Goal: Task Accomplishment & Management: Complete application form

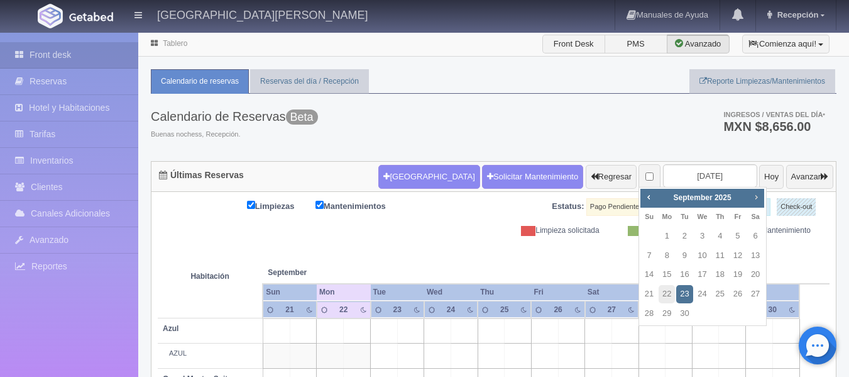
click at [760, 194] on span "Next" at bounding box center [756, 197] width 10 height 10
click at [754, 255] on link "11" at bounding box center [756, 255] width 16 height 18
type input "[DATE]"
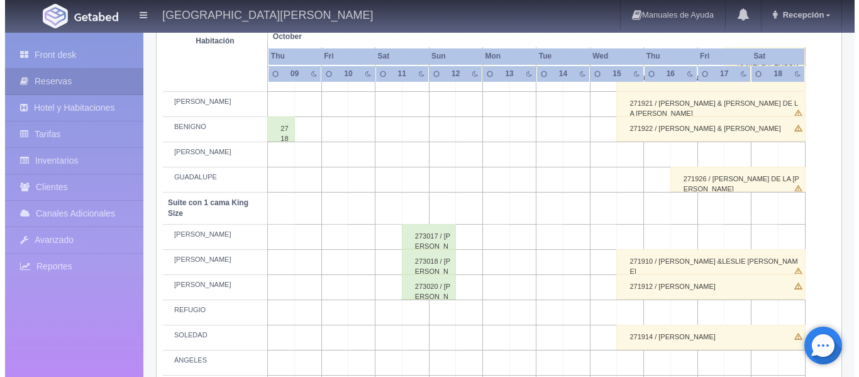
scroll to position [566, 0]
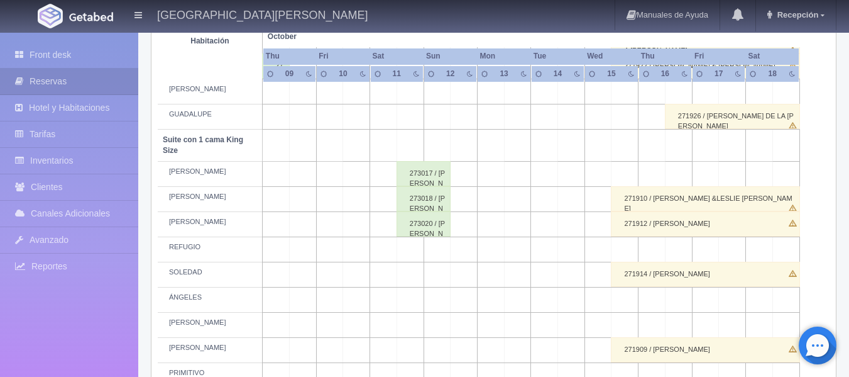
click at [416, 272] on td at bounding box center [410, 274] width 27 height 25
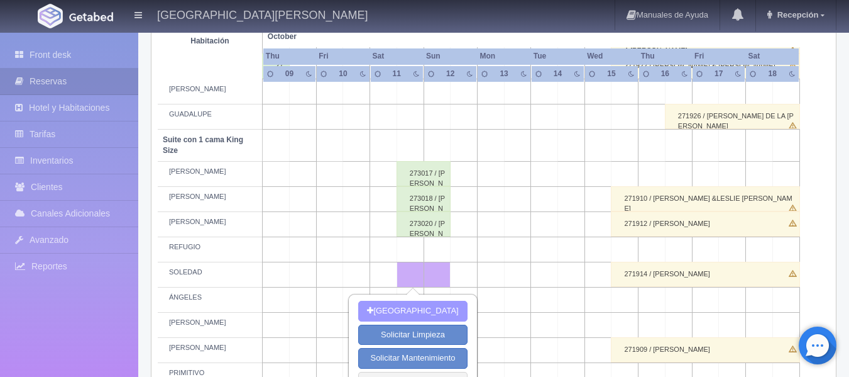
click at [421, 313] on button "[GEOGRAPHIC_DATA]" at bounding box center [412, 311] width 109 height 21
type input "11-10-2025"
type input "12-10-2025"
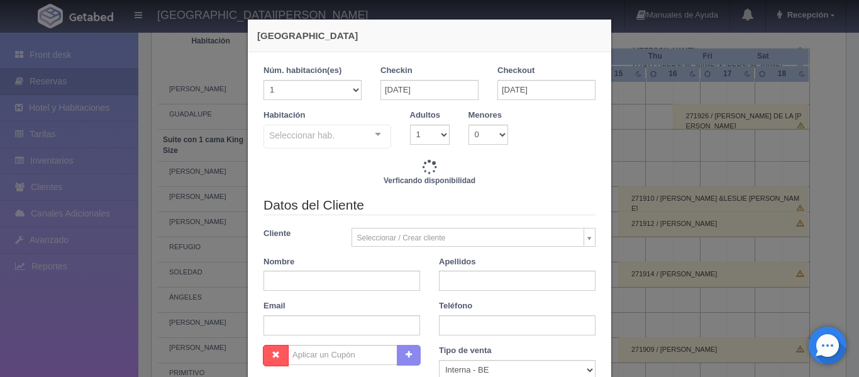
checkbox input "false"
type input "4760.00"
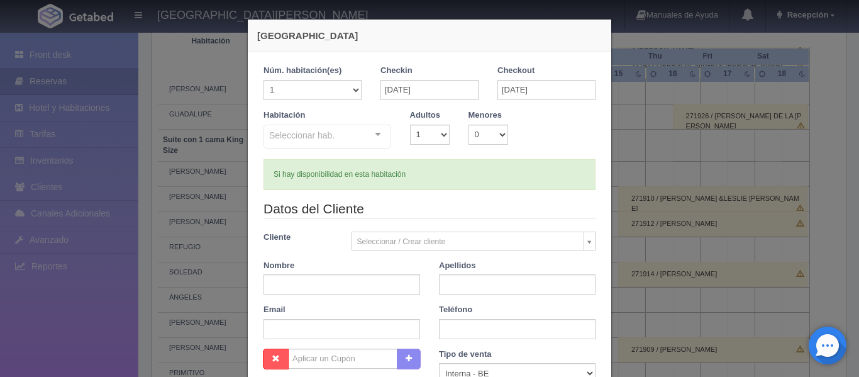
checkbox input "false"
click at [407, 245] on body "Hacienda El Carmen Hotel & Spa Manuales de Ayuda Actualizaciones recientes Rece…" at bounding box center [429, 133] width 859 height 1335
click at [344, 282] on body "Hacienda El Carmen Hotel & Spa Manuales de Ayuda Actualizaciones recientes Rece…" at bounding box center [429, 133] width 859 height 1335
click at [307, 281] on input "text" at bounding box center [341, 284] width 157 height 20
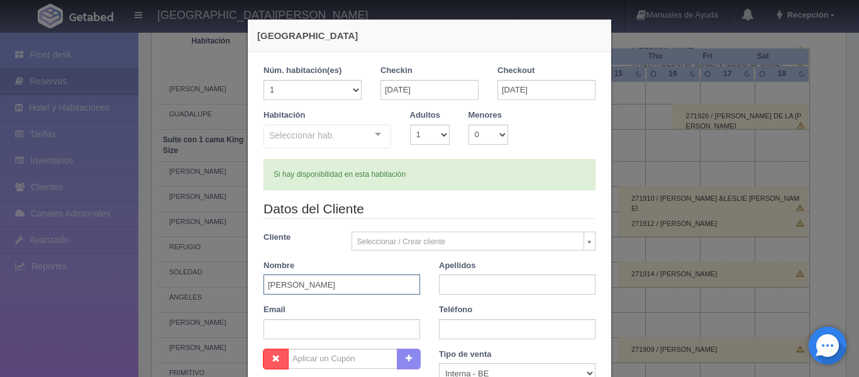
type input "JUAN CARLOS"
click at [479, 283] on input "text" at bounding box center [517, 284] width 157 height 20
type input "TORRES BRIONES"
click at [534, 305] on div "Teléfono" at bounding box center [516, 321] width 175 height 35
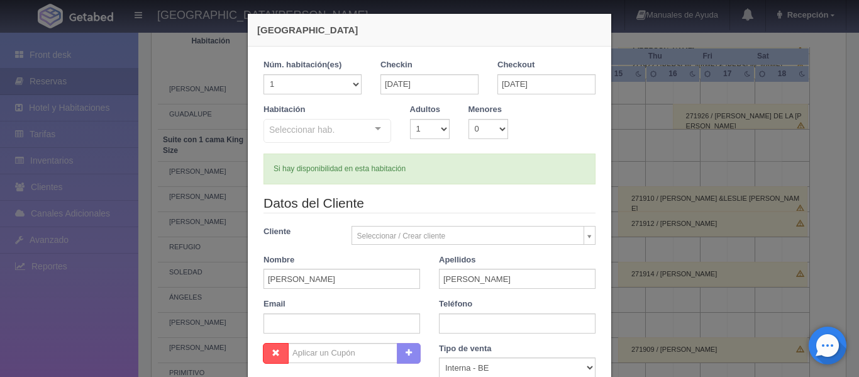
scroll to position [0, 0]
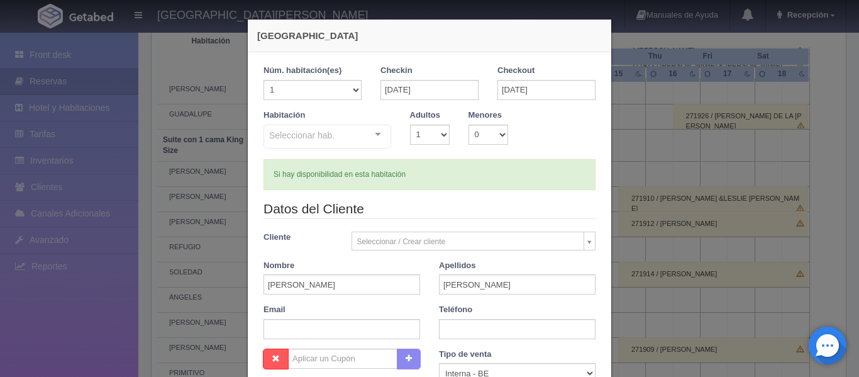
drag, startPoint x: 372, startPoint y: 137, endPoint x: 414, endPoint y: 114, distance: 47.3
click at [372, 137] on div "Seleccionar hab. Suite con 2 camas matrimoniales-No apta para menores Suite con…" at bounding box center [327, 136] width 128 height 25
click at [269, 131] on input "text" at bounding box center [269, 134] width 0 height 13
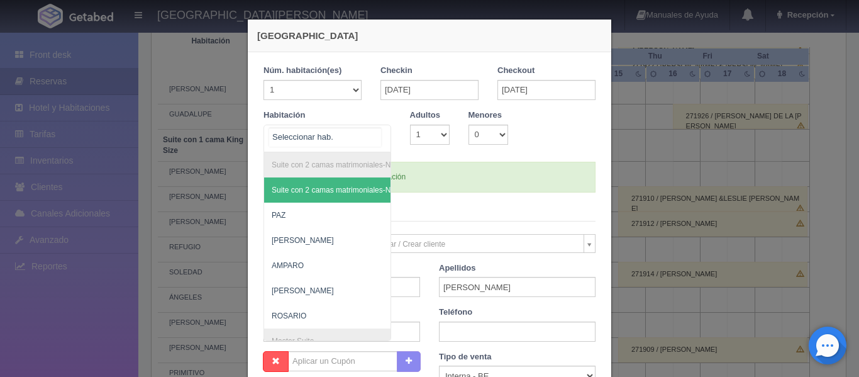
click at [362, 137] on input "text" at bounding box center [325, 137] width 112 height 19
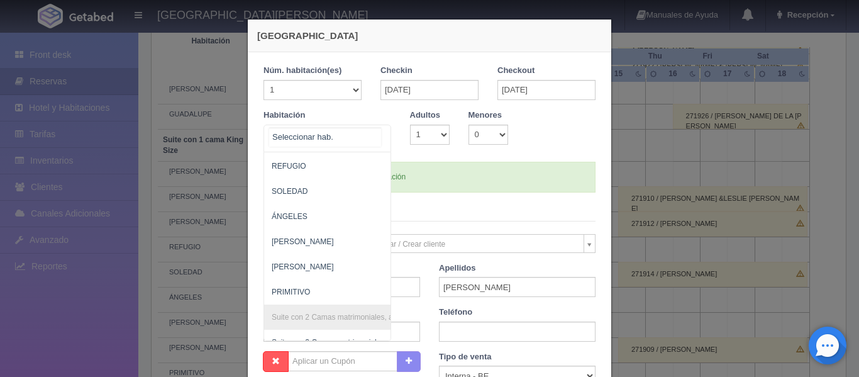
scroll to position [732, 0]
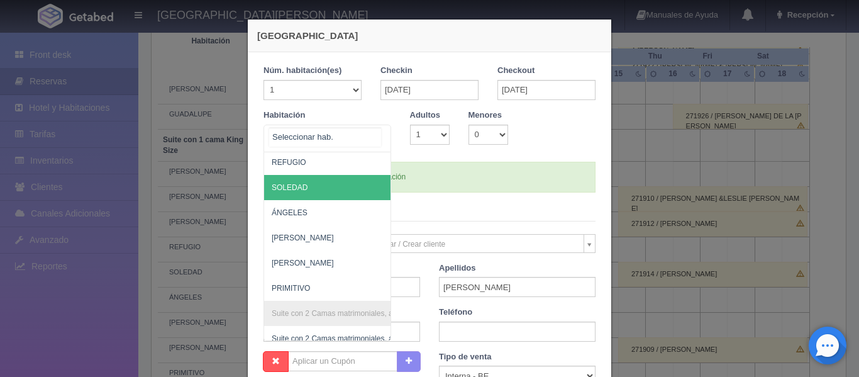
click at [320, 195] on span "SOLEDAD" at bounding box center [388, 187] width 248 height 25
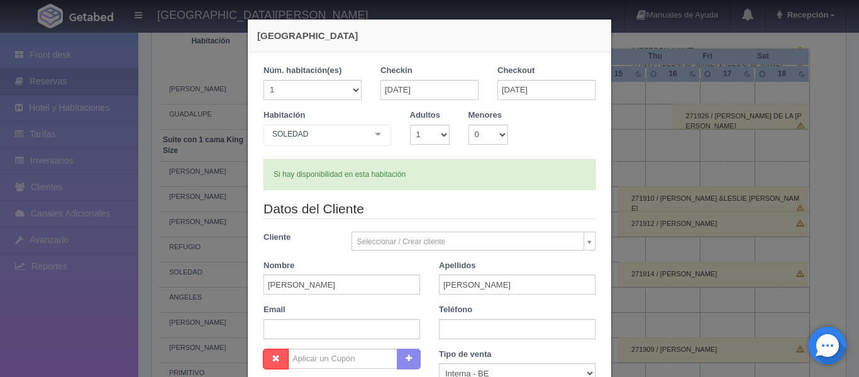
checkbox input "false"
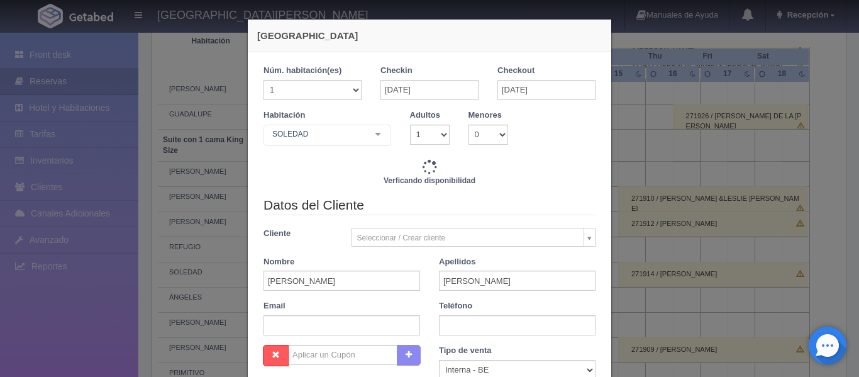
click at [320, 196] on legend "Datos del Cliente" at bounding box center [429, 205] width 332 height 19
type input "4760.00"
checkbox input "false"
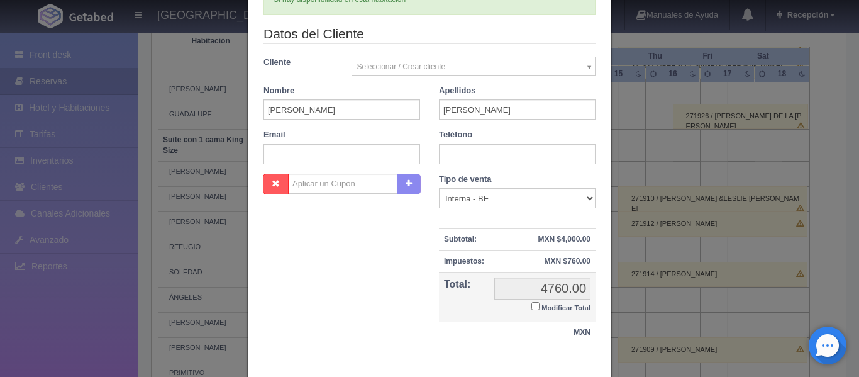
scroll to position [241, 0]
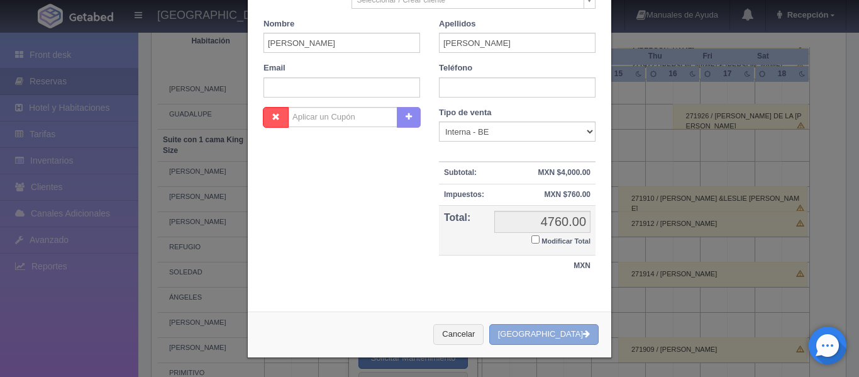
click at [568, 334] on button "[GEOGRAPHIC_DATA]" at bounding box center [543, 334] width 109 height 21
